Goal: Information Seeking & Learning: Learn about a topic

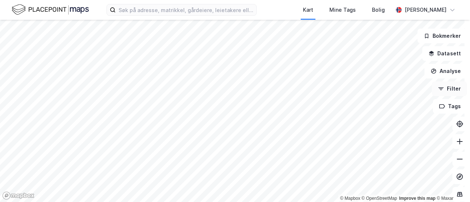
click at [444, 89] on button "Filter" at bounding box center [449, 89] width 35 height 15
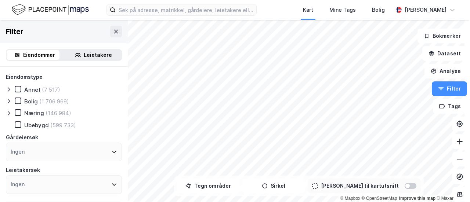
click at [8, 112] on icon at bounding box center [9, 113] width 2 height 4
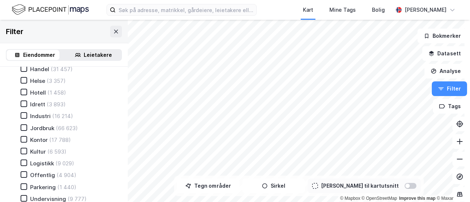
scroll to position [55, 0]
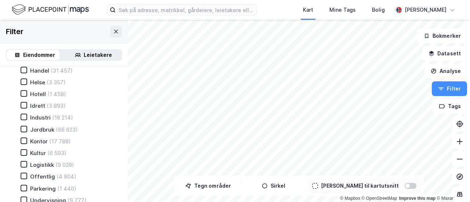
click at [40, 70] on div "Handel" at bounding box center [39, 70] width 19 height 7
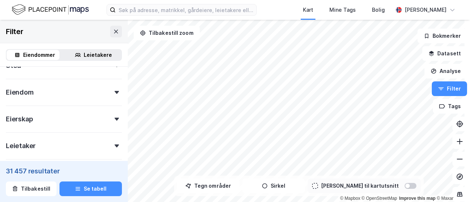
scroll to position [297, 0]
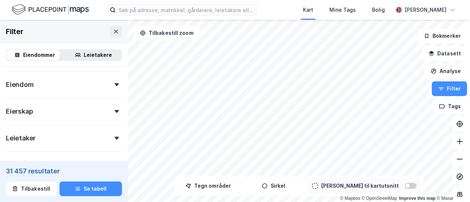
click at [63, 85] on div "Eiendom" at bounding box center [64, 81] width 116 height 21
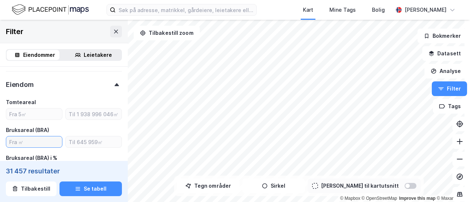
click at [28, 144] on input "number" at bounding box center [34, 142] width 56 height 11
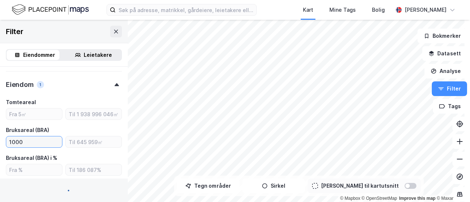
type input "10000"
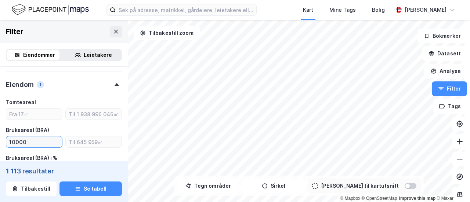
type input "Inkluder (1 113)"
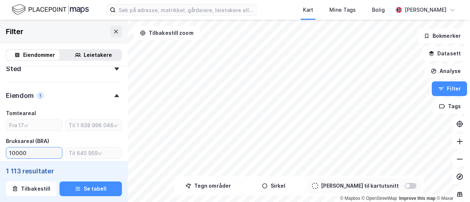
scroll to position [255, 0]
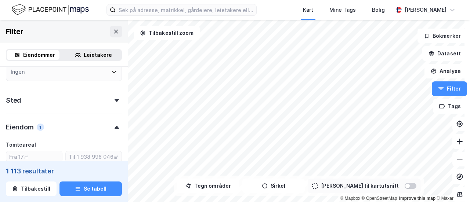
type input "10000"
click at [115, 102] on icon at bounding box center [117, 100] width 4 height 3
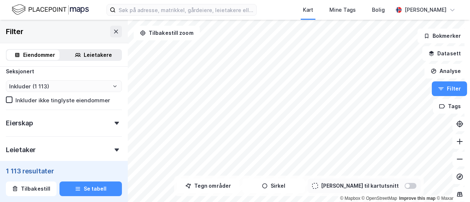
scroll to position [558, 0]
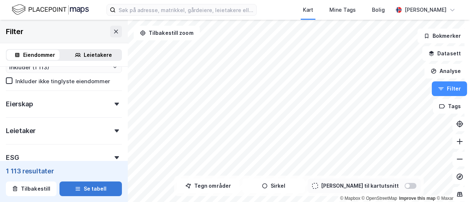
click at [86, 191] on button "Se tabell" at bounding box center [90, 189] width 62 height 15
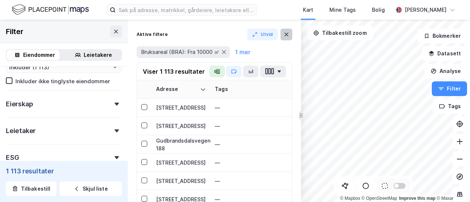
click at [284, 34] on icon at bounding box center [287, 35] width 6 height 6
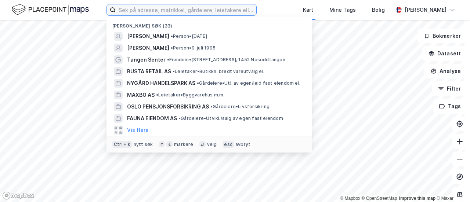
click at [134, 8] on input at bounding box center [186, 9] width 141 height 11
paste input "[PERSON_NAME]"
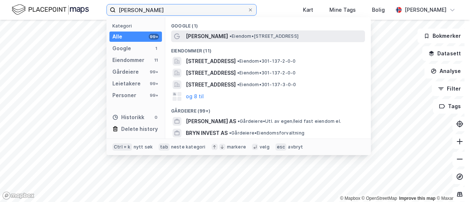
type input "[PERSON_NAME]"
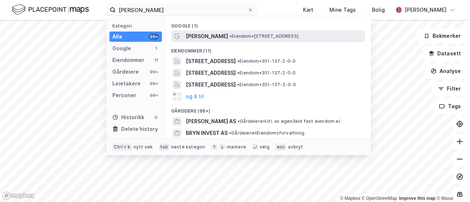
click at [212, 36] on span "[PERSON_NAME]" at bounding box center [207, 36] width 42 height 9
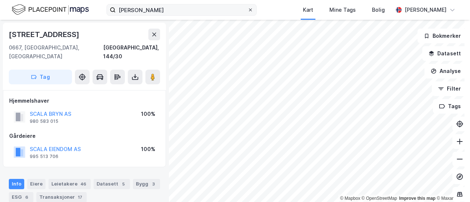
click at [248, 10] on icon at bounding box center [250, 10] width 4 height 4
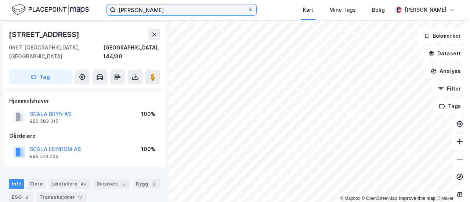
click at [247, 10] on input "[PERSON_NAME]" at bounding box center [182, 9] width 132 height 11
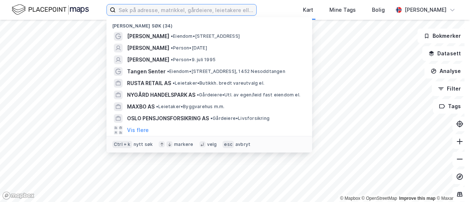
paste input "Tveita Senter"
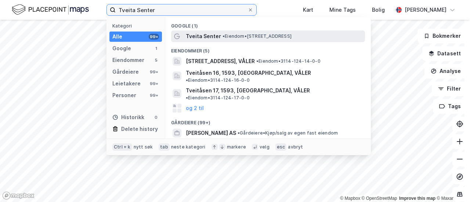
type input "Tveita Senter"
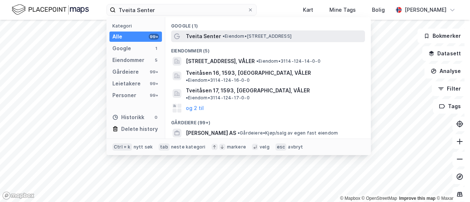
click at [224, 37] on span "•" at bounding box center [224, 36] width 2 height 6
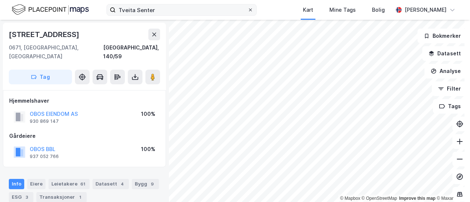
click at [249, 9] on icon at bounding box center [250, 9] width 3 height 3
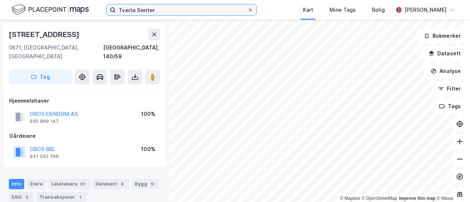
click at [245, 9] on input "Tveita Senter" at bounding box center [182, 9] width 132 height 11
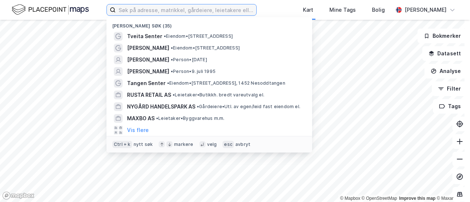
paste input "Stovner Senter"
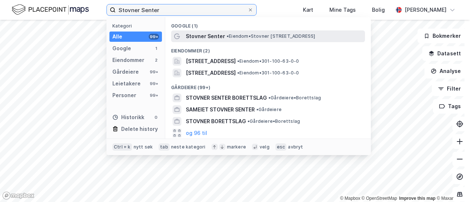
type input "Stovner Senter"
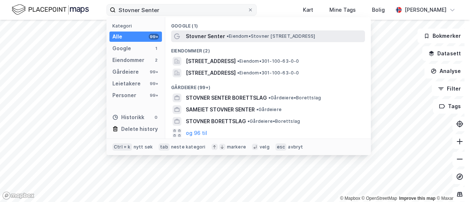
click at [223, 33] on div "Stovner Senter • Eiendom • [STREET_ADDRESS]" at bounding box center [275, 36] width 178 height 9
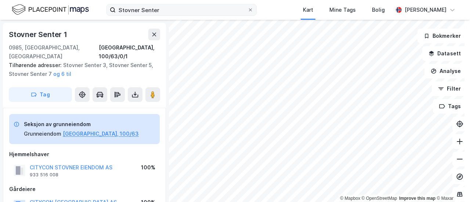
click at [248, 14] on label "Stovner Senter" at bounding box center [181, 10] width 150 height 12
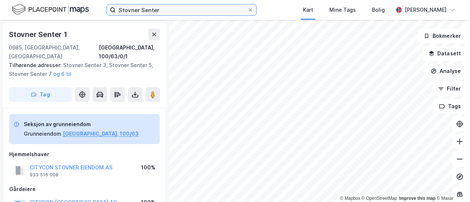
click at [248, 14] on input "Stovner Senter" at bounding box center [182, 9] width 132 height 11
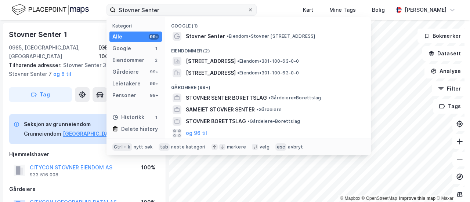
click at [248, 11] on icon at bounding box center [250, 10] width 4 height 4
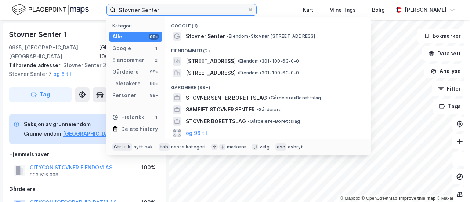
click at [245, 11] on input "Stovner Senter" at bounding box center [182, 9] width 132 height 11
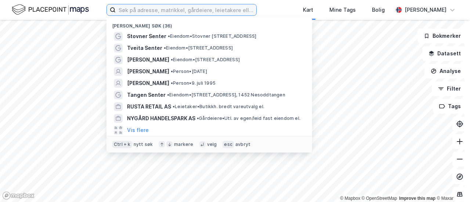
paste input "Alti Farmandstredet"
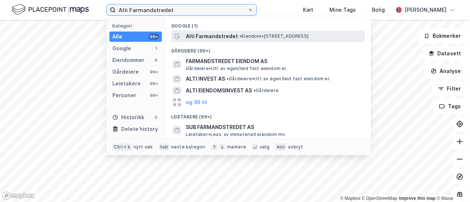
type input "Alti Farmandstredet"
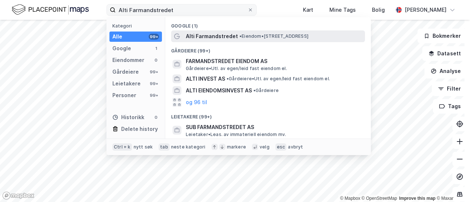
click at [235, 35] on span "Alti Farmandstredet" at bounding box center [212, 36] width 52 height 9
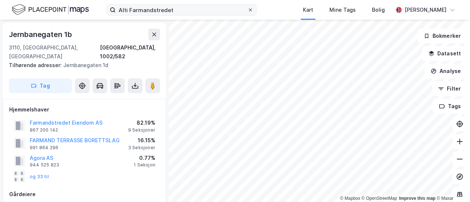
click at [248, 12] on icon at bounding box center [250, 10] width 4 height 4
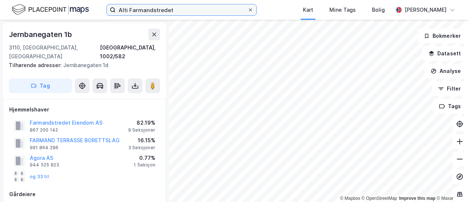
click at [247, 12] on input "Alti Farmandstredet" at bounding box center [182, 9] width 132 height 11
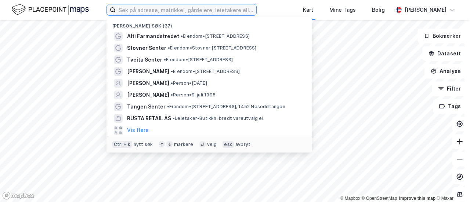
paste input "Lambertseter Senter"
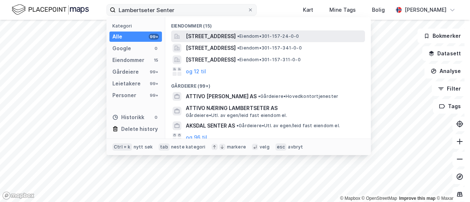
click at [236, 36] on span "[STREET_ADDRESS]" at bounding box center [211, 36] width 50 height 9
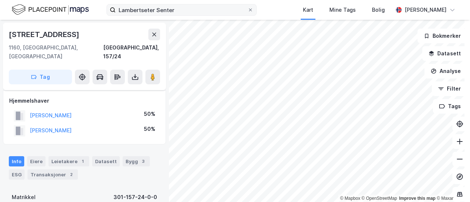
scroll to position [54, 0]
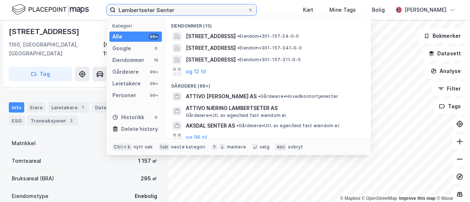
click at [174, 10] on input "Lambertseter Senter" at bounding box center [182, 9] width 132 height 11
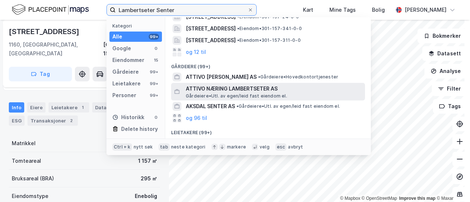
scroll to position [27, 0]
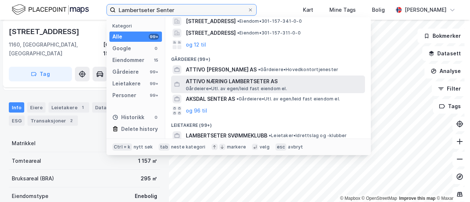
type input "Lambertseter Senter"
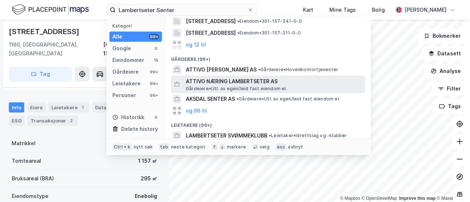
click at [251, 86] on span "Gårdeiere • Utl. av egen/leid fast eiendom el." at bounding box center [236, 89] width 101 height 6
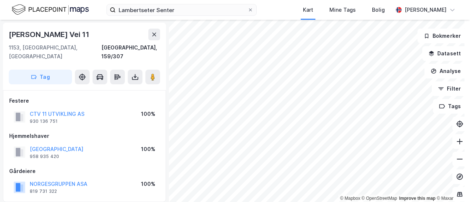
scroll to position [7, 0]
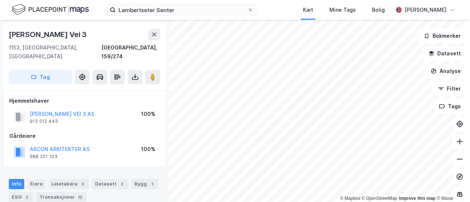
scroll to position [5, 0]
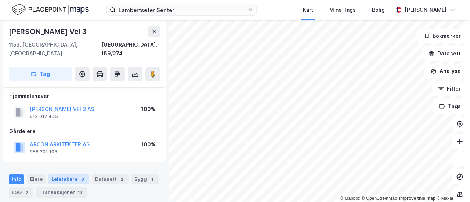
click at [68, 174] on div "Leietakere 3" at bounding box center [68, 179] width 41 height 10
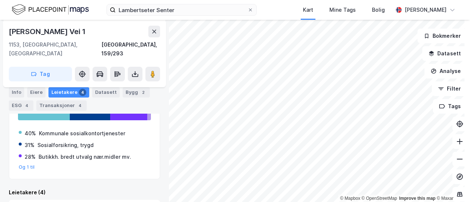
scroll to position [29, 0]
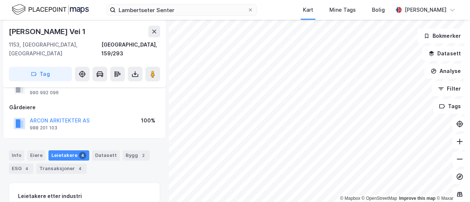
drag, startPoint x: 93, startPoint y: 33, endPoint x: 10, endPoint y: 31, distance: 83.4
click at [10, 31] on div "[PERSON_NAME] Vei 1" at bounding box center [84, 32] width 151 height 12
copy div "[PERSON_NAME] Vei 1"
click at [248, 10] on icon at bounding box center [250, 10] width 4 height 4
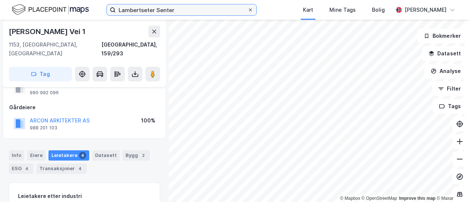
click at [244, 10] on input "Lambertseter Senter" at bounding box center [182, 9] width 132 height 11
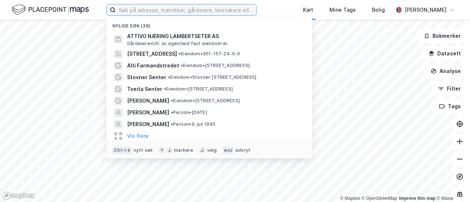
paste input "Alti Vinterbro"
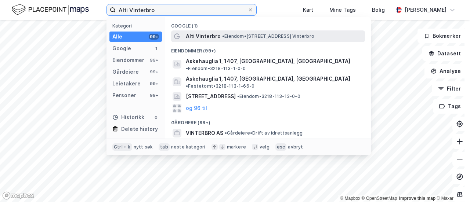
type input "Alti Vinterbro"
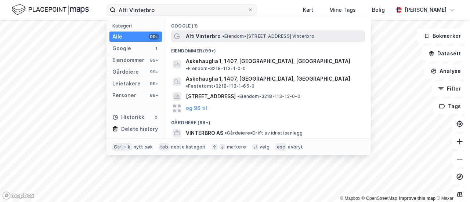
click at [244, 37] on span "• Eiendom • [STREET_ADDRESS]" at bounding box center [268, 36] width 92 height 6
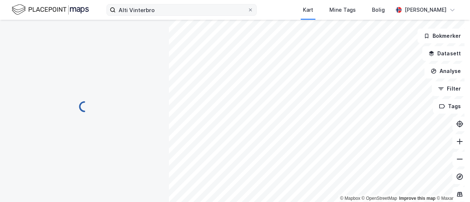
scroll to position [29, 0]
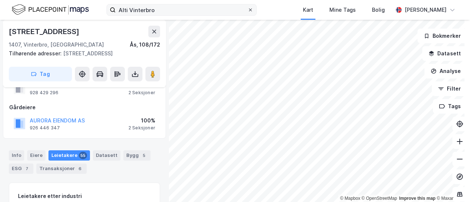
click at [248, 10] on icon at bounding box center [250, 10] width 4 height 4
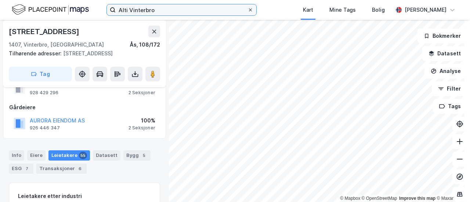
click at [247, 10] on input "Alti Vinterbro" at bounding box center [182, 9] width 132 height 11
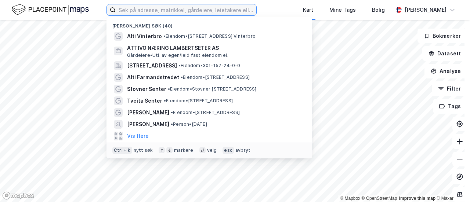
paste input "7 Åsane Storsenter"
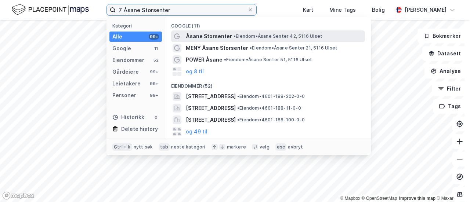
type input "7 Åsane Storsenter"
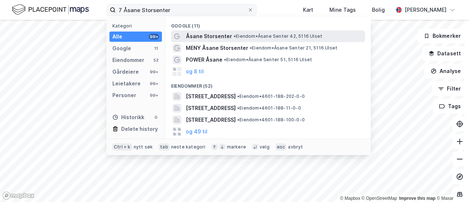
click at [201, 38] on span "Åsane Storsenter" at bounding box center [209, 36] width 46 height 9
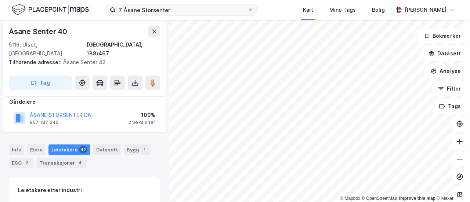
scroll to position [44, 0]
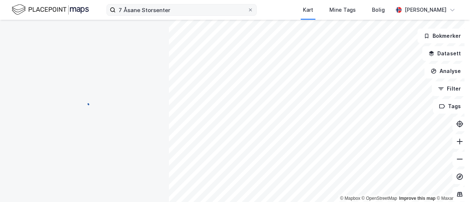
scroll to position [44, 0]
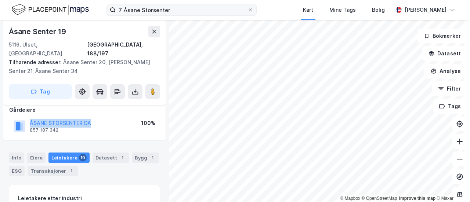
drag, startPoint x: 97, startPoint y: 114, endPoint x: 27, endPoint y: 113, distance: 69.8
click at [27, 118] on div "ÅSANE STORSENTER DA 857 187 342 100%" at bounding box center [84, 127] width 151 height 18
copy button "ÅSANE STORSENTER DA"
click at [249, 9] on icon at bounding box center [250, 9] width 3 height 3
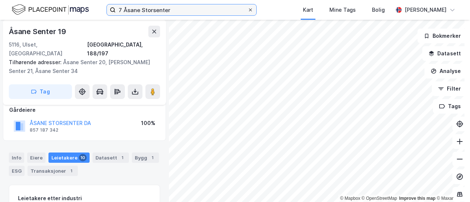
click at [245, 9] on input "7 Åsane Storsenter" at bounding box center [182, 9] width 132 height 11
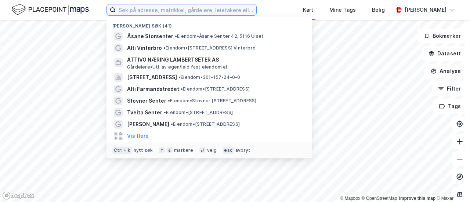
paste input "[PERSON_NAME]"
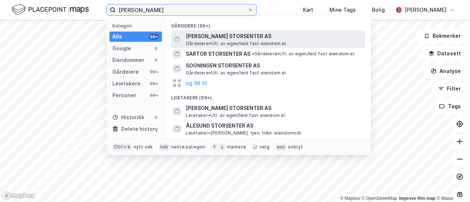
type input "[PERSON_NAME]"
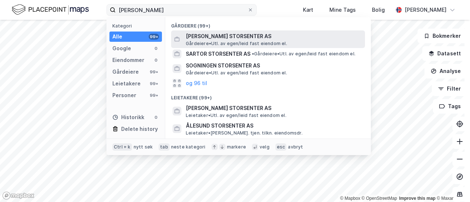
click at [238, 36] on span "[PERSON_NAME] STORSENTER AS" at bounding box center [274, 36] width 176 height 9
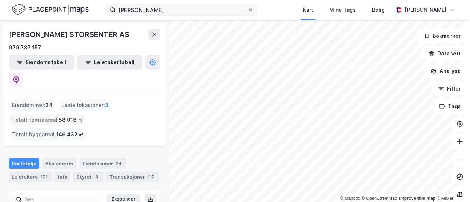
click at [248, 9] on icon at bounding box center [250, 10] width 4 height 4
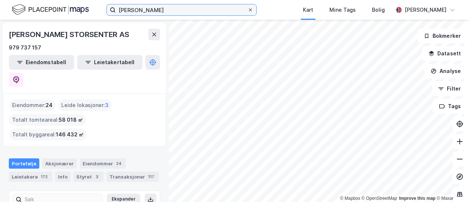
click at [248, 9] on input "[PERSON_NAME]" at bounding box center [182, 9] width 132 height 11
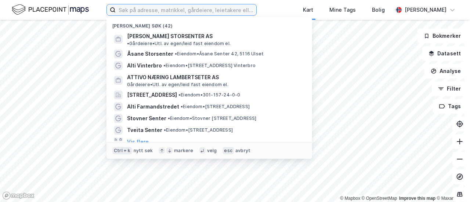
paste input "Ski Storsenter"
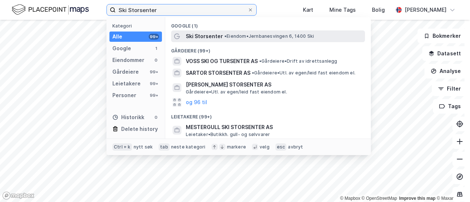
type input "Ski Storsenter"
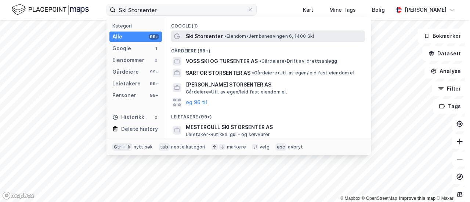
click at [253, 38] on span "• Eiendom • Jernbanesvingen 6, 1400 Ski" at bounding box center [269, 36] width 90 height 6
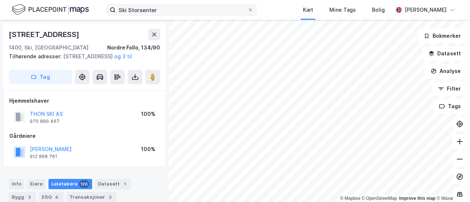
scroll to position [44, 0]
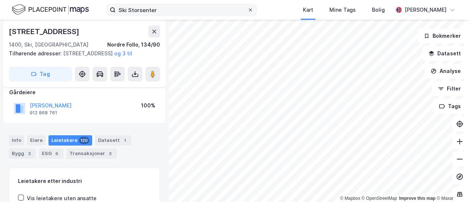
click at [248, 10] on icon at bounding box center [250, 10] width 4 height 4
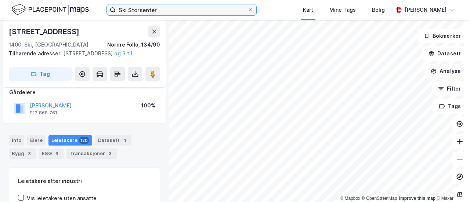
click at [247, 10] on input "Ski Storsenter" at bounding box center [182, 9] width 132 height 11
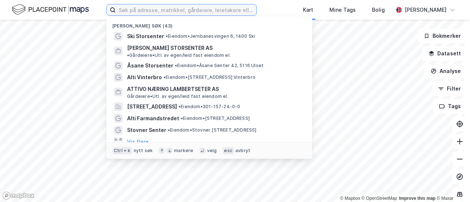
paste input "AMFI Moa"
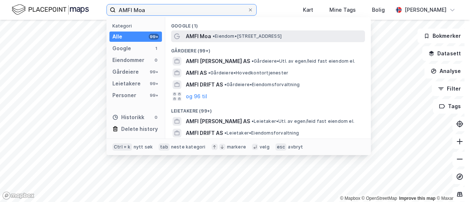
type input "AMFI Moa"
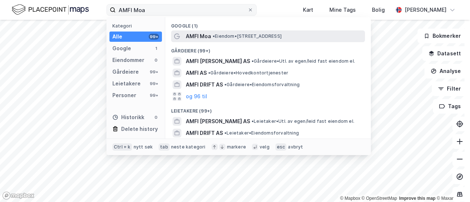
click at [229, 34] on span "• Eiendom • [STREET_ADDRESS]" at bounding box center [247, 36] width 69 height 6
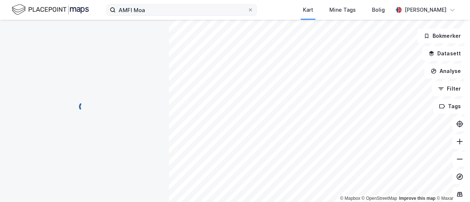
scroll to position [44, 0]
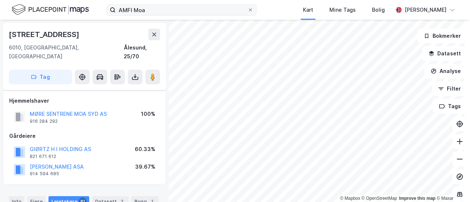
scroll to position [44, 0]
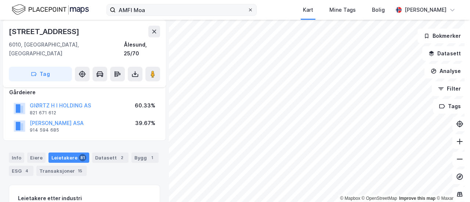
click at [248, 11] on icon at bounding box center [250, 10] width 4 height 4
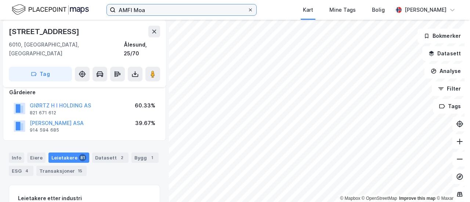
click at [245, 11] on input "AMFI Moa" at bounding box center [182, 9] width 132 height 11
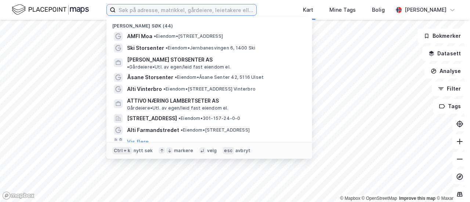
paste input "Storo Storsenter"
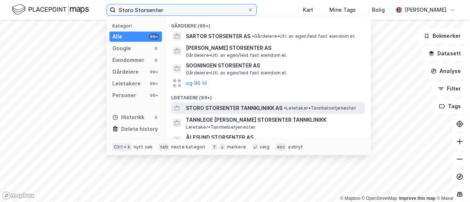
type input "Storo Storsenter"
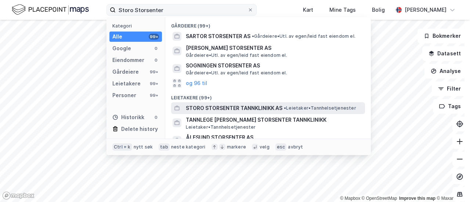
click at [250, 108] on span "STORO STORSENTER TANNKLINIKK AS" at bounding box center [234, 108] width 97 height 9
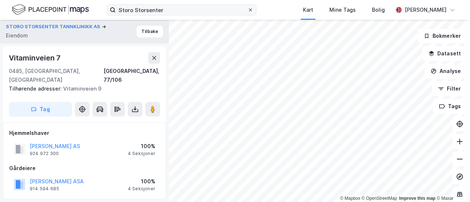
click at [248, 9] on icon at bounding box center [250, 10] width 4 height 4
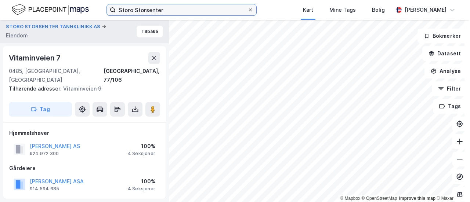
click at [248, 9] on input "Storo Storsenter" at bounding box center [182, 9] width 132 height 11
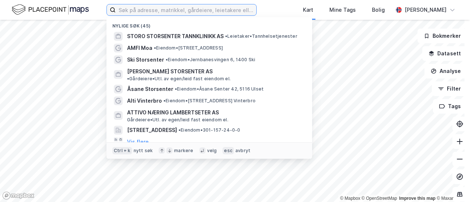
paste input "Strømmen Storsenter"
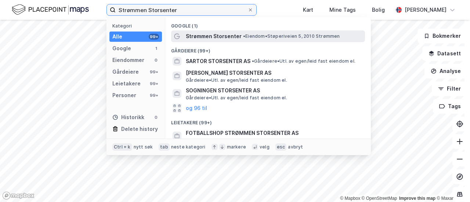
type input "Strømmen Storsenter"
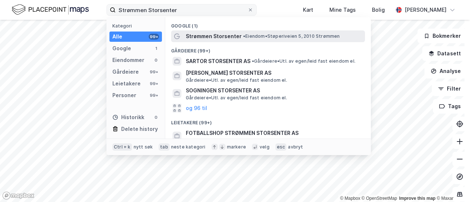
click at [228, 37] on span "Strømmen Storsenter" at bounding box center [214, 36] width 56 height 9
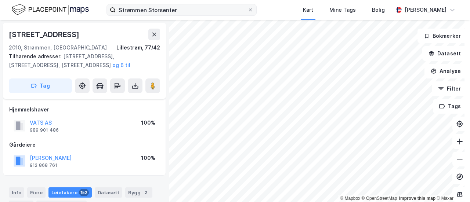
scroll to position [4, 0]
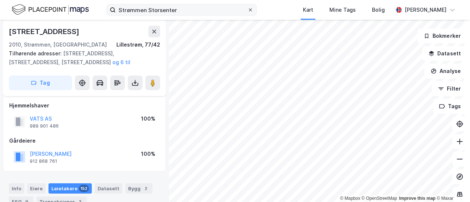
click at [249, 8] on icon at bounding box center [250, 9] width 3 height 3
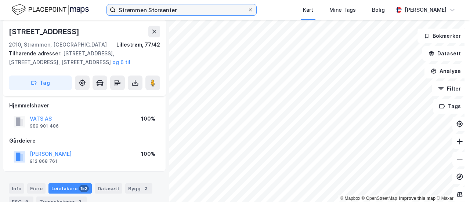
click at [247, 8] on input "Strømmen Storsenter" at bounding box center [182, 9] width 132 height 11
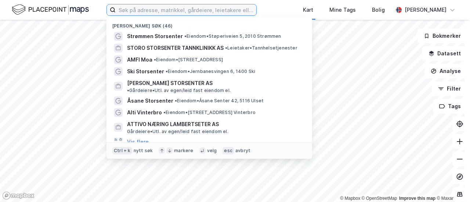
paste input "Lagunen Storsenter"
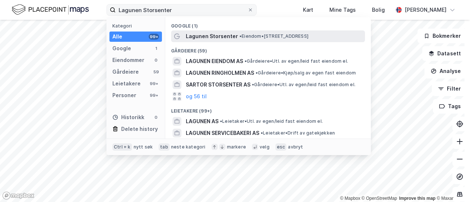
click at [239, 39] on span "• Eiendom • [STREET_ADDRESS]" at bounding box center [273, 36] width 69 height 6
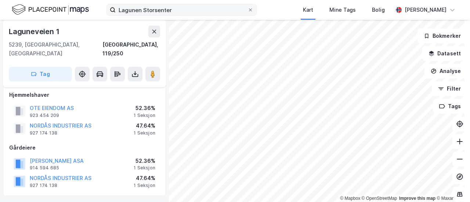
scroll to position [8, 0]
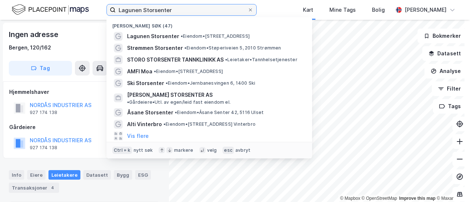
drag, startPoint x: 179, startPoint y: 12, endPoint x: 100, endPoint y: 3, distance: 79.5
click at [100, 3] on div "Lagunen Storsenter Nylige søk (47) Lagunen Storsenter • Eiendom • [STREET_ADDRE…" at bounding box center [235, 10] width 470 height 20
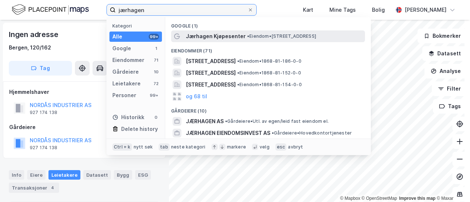
type input "jærhagen"
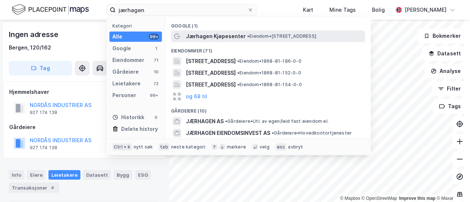
click at [198, 37] on span "Jærhagen Kjøpesenter" at bounding box center [216, 36] width 60 height 9
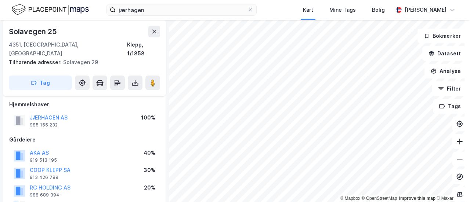
scroll to position [18, 0]
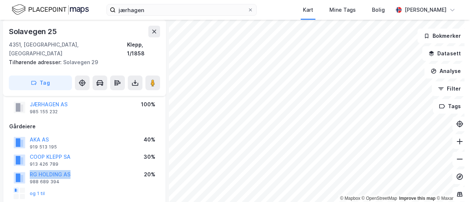
drag, startPoint x: 74, startPoint y: 164, endPoint x: 30, endPoint y: 162, distance: 43.4
click at [30, 169] on div "RG HOLDING AS 988 689 394 20%" at bounding box center [84, 178] width 151 height 18
copy button "RG HOLDING AS"
